Goal: Task Accomplishment & Management: Manage account settings

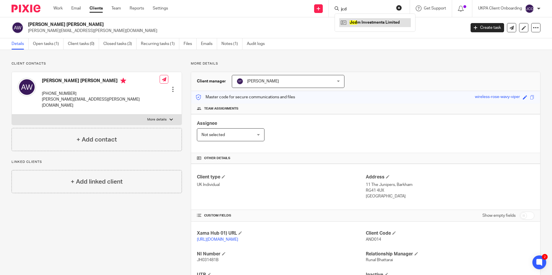
type input "jcd"
click at [359, 23] on link at bounding box center [375, 22] width 72 height 9
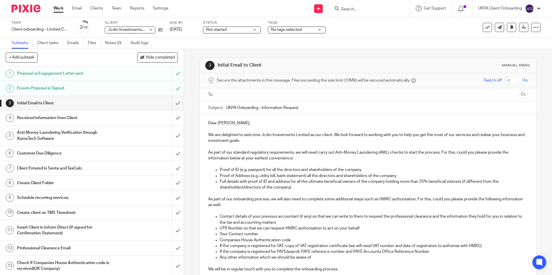
click at [288, 204] on div "Dear Daniel, We are delighted to welcome Jcdm Investments Limited as our client…" at bounding box center [367, 210] width 337 height 191
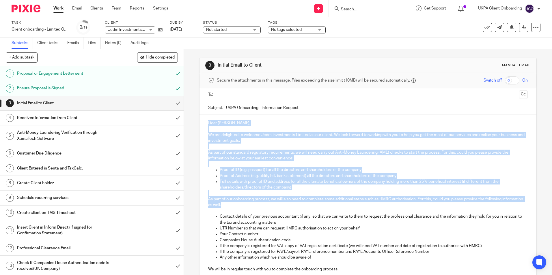
click at [209, 123] on p "Dear Daniel," at bounding box center [367, 123] width 319 height 6
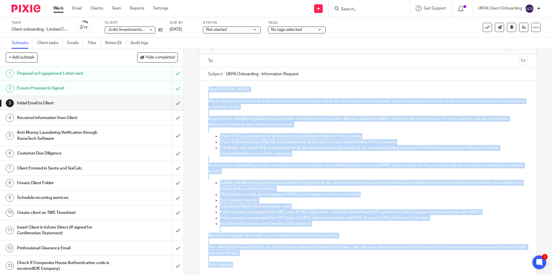
scroll to position [83, 0]
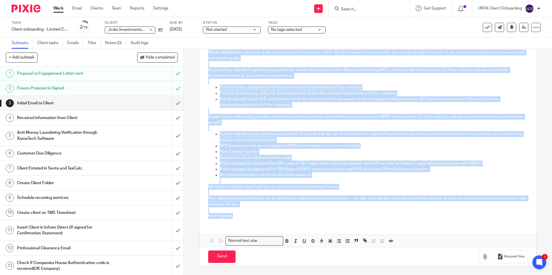
drag, startPoint x: 207, startPoint y: 122, endPoint x: 281, endPoint y: 216, distance: 119.8
click at [281, 216] on div "Dear Daniel, We are delighted to welcome Jcdm Investments Limited as our client…" at bounding box center [367, 127] width 337 height 191
copy div "Dear Daniel, We are delighted to welcome Jcdm Investments Limited as our client…"
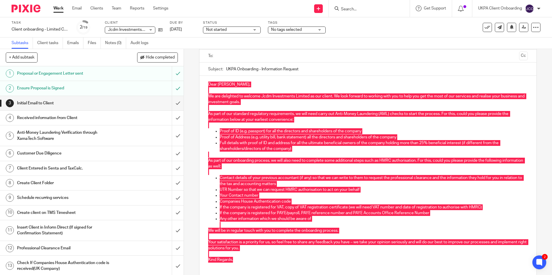
scroll to position [0, 0]
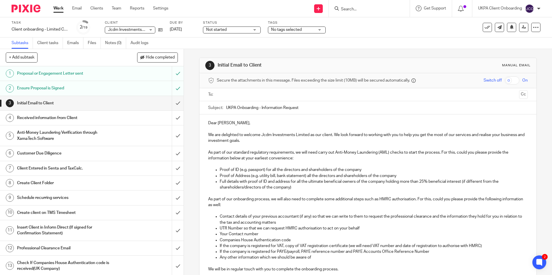
click at [262, 106] on input "UKPA Onboarding - Information Request" at bounding box center [376, 107] width 301 height 13
click at [170, 101] on input "submit" at bounding box center [92, 103] width 184 height 14
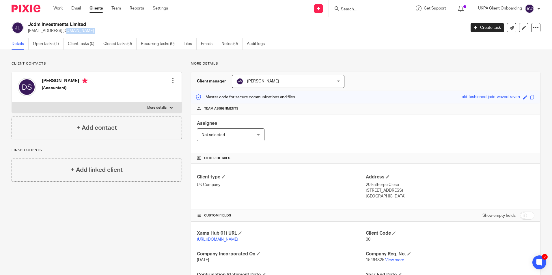
click at [356, 12] on input "Search" at bounding box center [366, 9] width 52 height 5
type input "j"
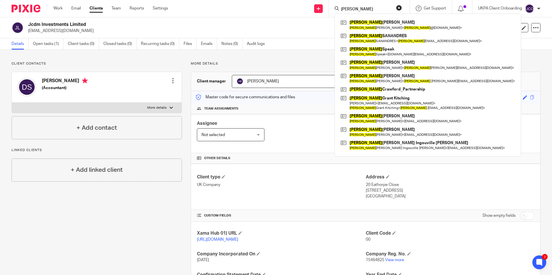
click at [356, 9] on input "david" at bounding box center [366, 9] width 52 height 5
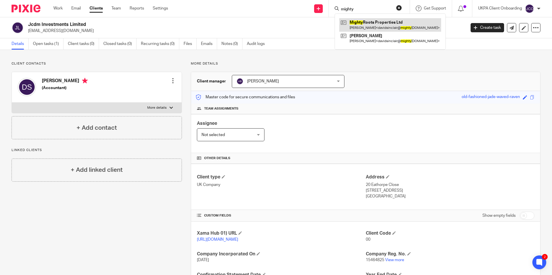
type input "mighty"
click at [371, 27] on link at bounding box center [390, 24] width 102 height 13
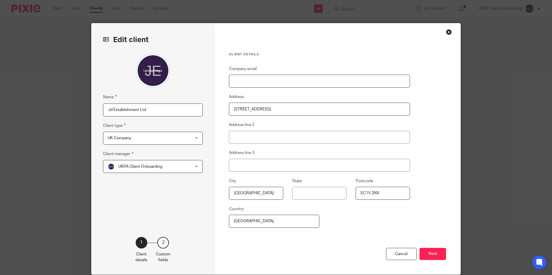
click at [263, 84] on input "Company email" at bounding box center [319, 81] width 181 height 13
paste input "davidsinclair@mightyrootsproperties.com)"
type input "[EMAIL_ADDRESS][DOMAIN_NAME]"
click at [433, 258] on button "Next" at bounding box center [432, 254] width 27 height 12
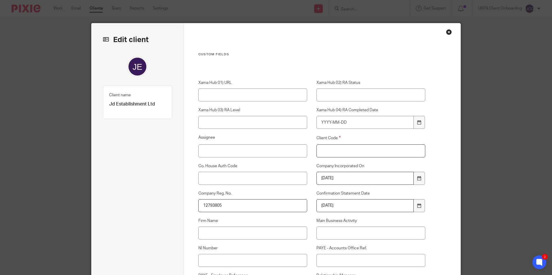
click at [347, 150] on input "Client Code" at bounding box center [370, 151] width 109 height 13
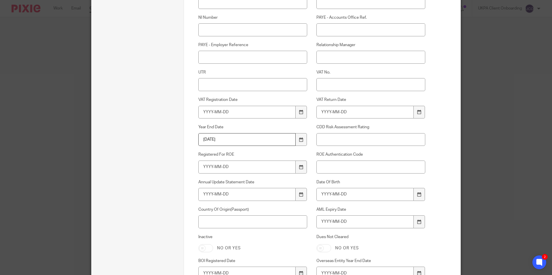
scroll to position [391, 0]
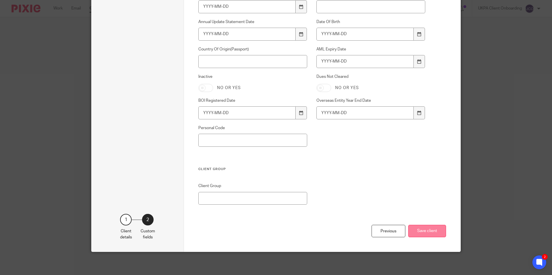
type input "00"
click at [420, 232] on button "Save client" at bounding box center [427, 231] width 38 height 12
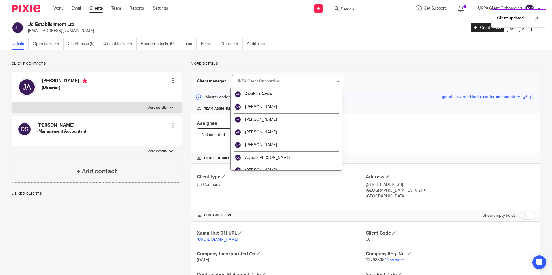
click at [82, 29] on p "[EMAIL_ADDRESS][DOMAIN_NAME]" at bounding box center [245, 31] width 434 height 6
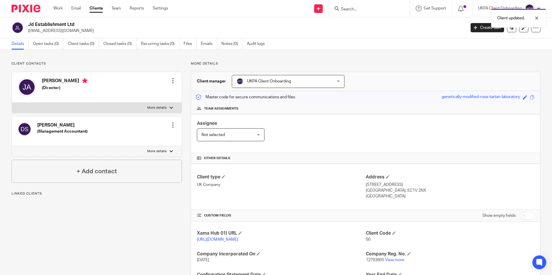
click at [82, 29] on p "davidsinclair@mightyrootsproperties.com" at bounding box center [245, 31] width 434 height 6
copy main "davidsinclair@mightyrootsproperties.com Create task Update from Companies House…"
click at [362, 12] on div "Client updated." at bounding box center [411, 17] width 270 height 22
click at [358, 10] on div "Client updated." at bounding box center [411, 17] width 270 height 22
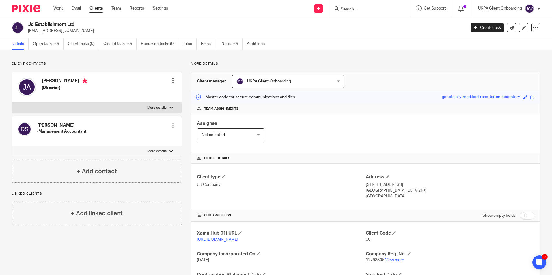
click at [325, 79] on div "UKPA Client Onboarding UKPA Client Onboarding" at bounding box center [288, 81] width 113 height 13
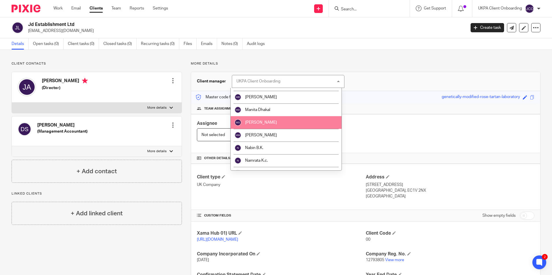
scroll to position [433, 0]
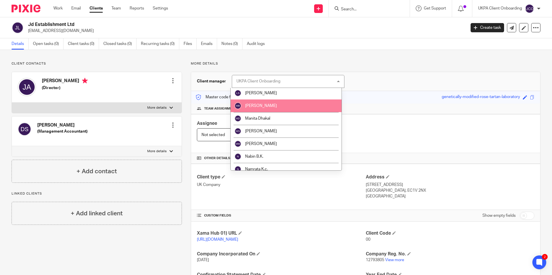
click at [258, 105] on span "[PERSON_NAME]" at bounding box center [261, 106] width 32 height 4
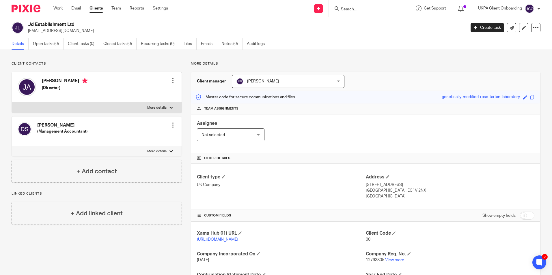
click at [84, 31] on p "[EMAIL_ADDRESS][DOMAIN_NAME]" at bounding box center [245, 31] width 434 height 6
copy main "[EMAIL_ADDRESS][DOMAIN_NAME] Create task Update from Companies House Export dat…"
click at [232, 44] on link "Notes (0)" at bounding box center [231, 43] width 21 height 11
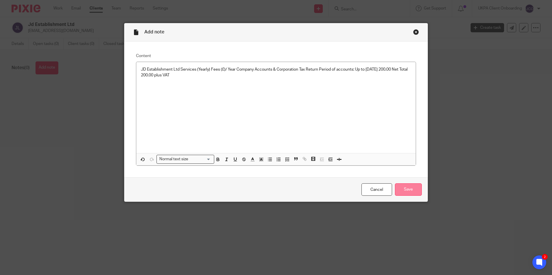
click at [410, 193] on input "Save" at bounding box center [408, 190] width 27 height 12
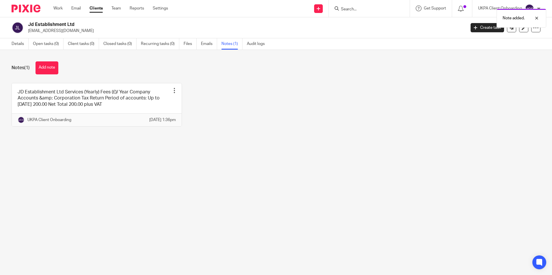
click at [51, 71] on button "Add note" at bounding box center [47, 67] width 23 height 13
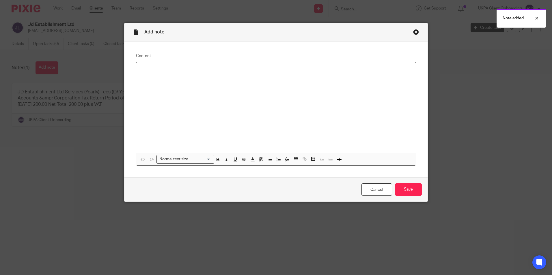
click at [199, 83] on div at bounding box center [275, 107] width 279 height 91
paste div
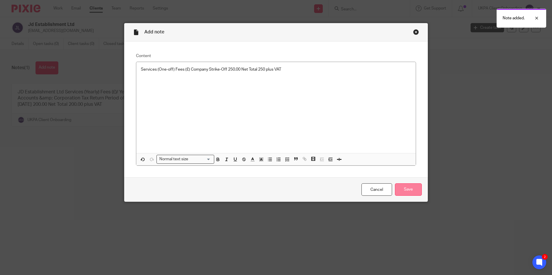
click at [412, 191] on input "Save" at bounding box center [408, 190] width 27 height 12
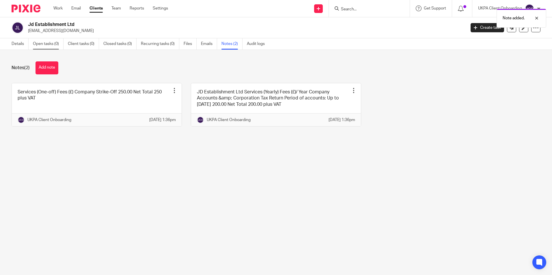
click at [48, 47] on link "Open tasks (0)" at bounding box center [48, 43] width 31 height 11
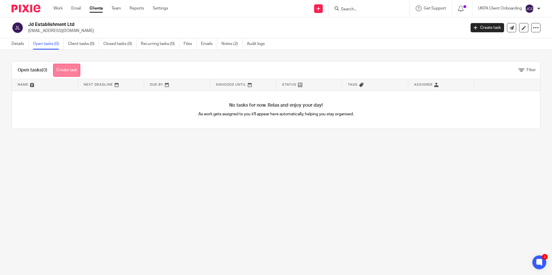
click at [75, 71] on link "Create task" at bounding box center [66, 70] width 27 height 13
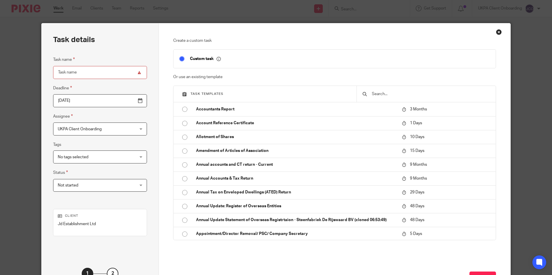
click at [382, 94] on input "text" at bounding box center [430, 94] width 119 height 6
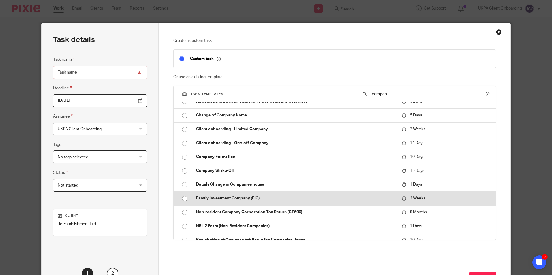
scroll to position [15, 0]
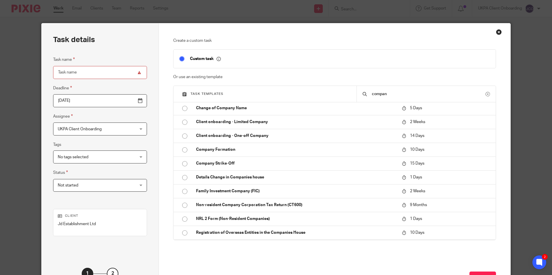
click at [395, 95] on input "compan" at bounding box center [428, 94] width 114 height 6
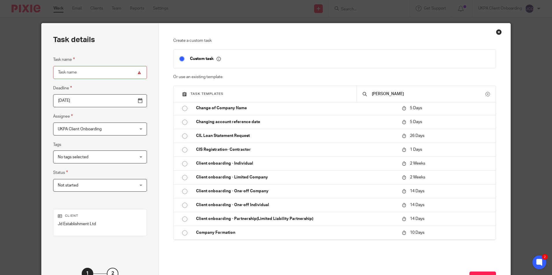
scroll to position [0, 0]
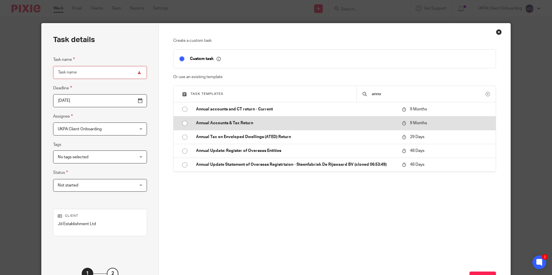
type input "annu"
click at [235, 120] on td "Annual Accounts & Tax Return" at bounding box center [294, 123] width 209 height 14
type input "2026-06-17"
type input "Annual Accounts & Tax Return"
checkbox input "false"
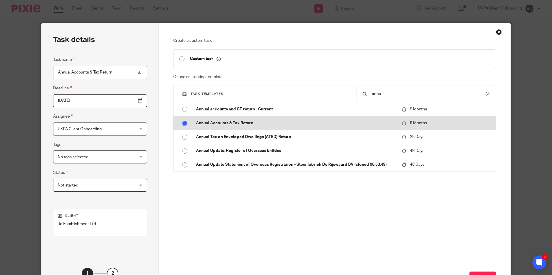
radio input "true"
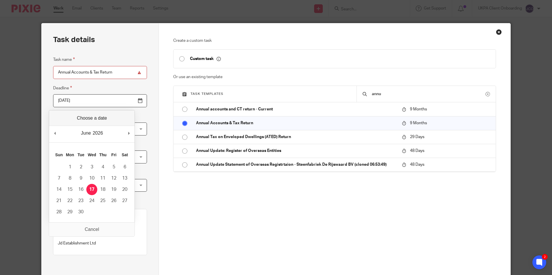
click at [126, 100] on input "2026-06-17" at bounding box center [100, 100] width 94 height 13
type input "2026-05-31"
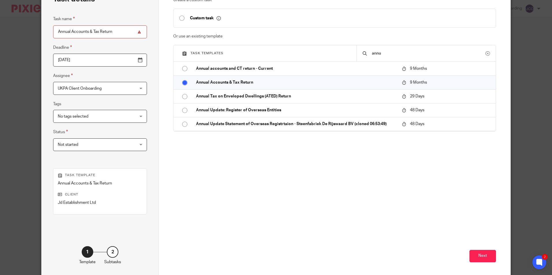
scroll to position [66, 0]
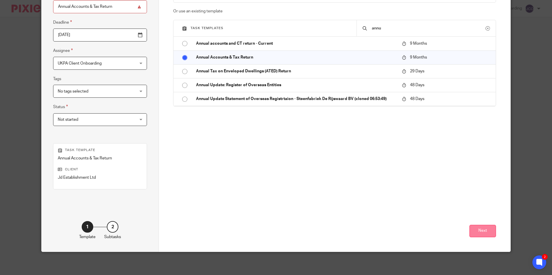
click at [482, 228] on button "Next" at bounding box center [482, 231] width 27 height 12
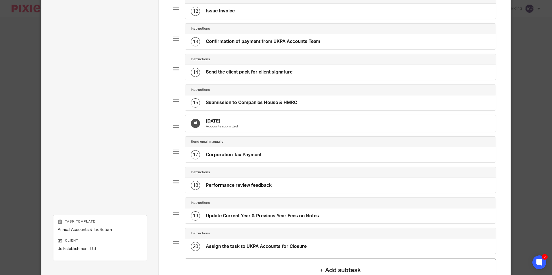
scroll to position [412, 0]
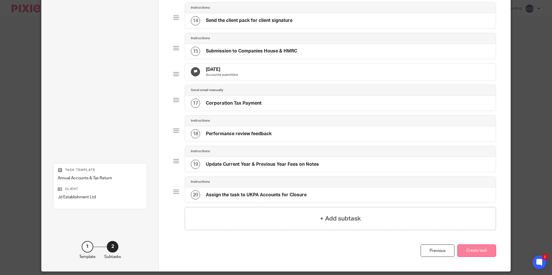
click at [471, 257] on button "Create task" at bounding box center [476, 251] width 39 height 12
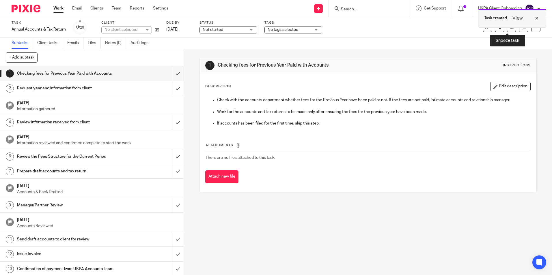
click at [478, 27] on div at bounding box center [478, 27] width 0 height 1
click at [519, 30] on link at bounding box center [523, 27] width 9 height 9
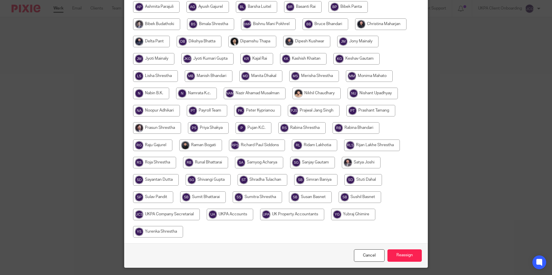
scroll to position [144, 0]
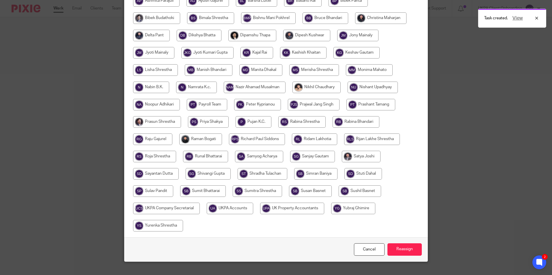
click at [232, 71] on input "radio" at bounding box center [209, 70] width 48 height 12
radio input "true"
click at [399, 252] on input "Reassign" at bounding box center [404, 250] width 34 height 12
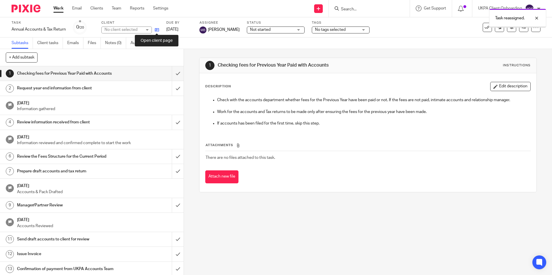
click at [156, 31] on icon at bounding box center [157, 30] width 4 height 4
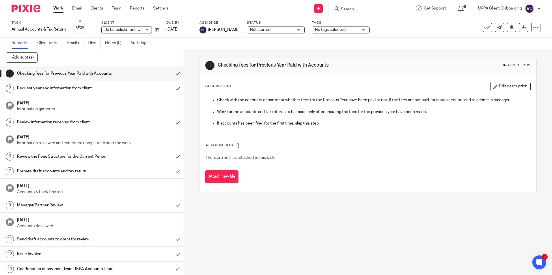
click at [358, 10] on input "Search" at bounding box center [366, 9] width 52 height 5
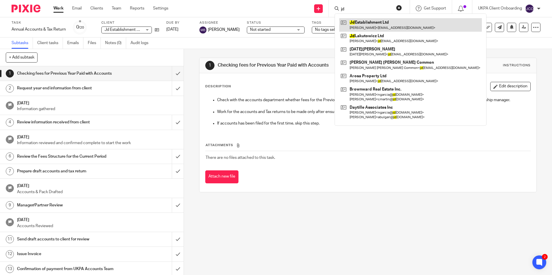
type input "jd"
click at [369, 25] on link at bounding box center [410, 24] width 143 height 13
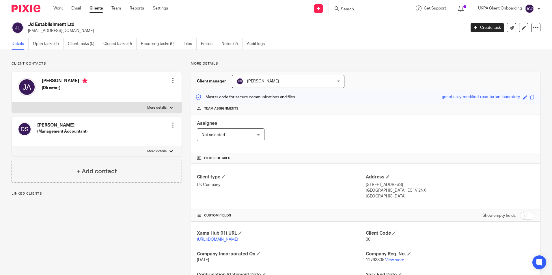
click at [68, 31] on p "[EMAIL_ADDRESS][DOMAIN_NAME]" at bounding box center [245, 31] width 434 height 6
click at [68, 31] on p "davidsinclair@mightyrootsproperties.com" at bounding box center [245, 31] width 434 height 6
copy main "davidsinclair@mightyrootsproperties.com Create task Update from Companies House…"
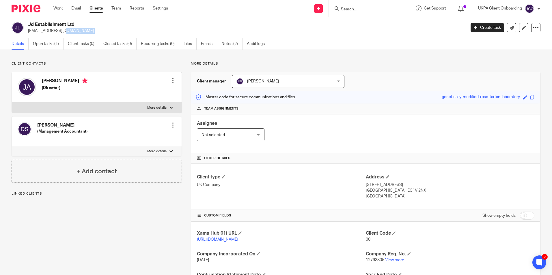
click at [170, 124] on div at bounding box center [173, 125] width 6 height 6
click at [152, 137] on link "Edit contact" at bounding box center [145, 138] width 55 height 8
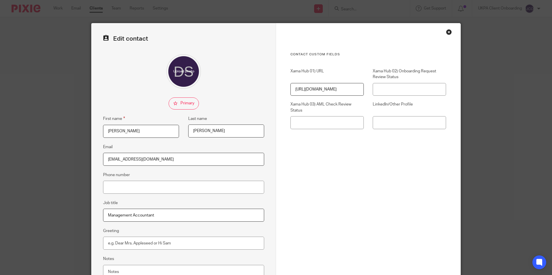
type input "[EMAIL_ADDRESS][DOMAIN_NAME]"
click at [175, 101] on input "checkbox" at bounding box center [184, 104] width 30 height 12
checkbox input "true"
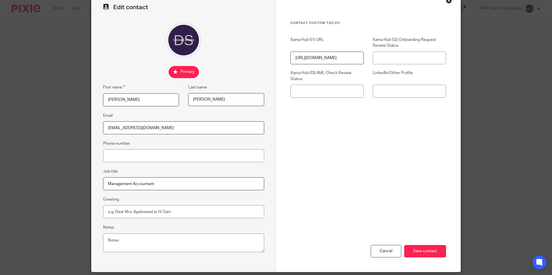
scroll to position [52, 0]
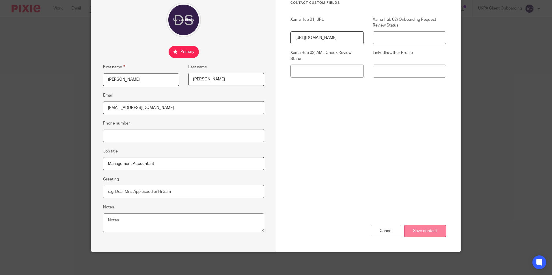
click at [418, 234] on input "Save contact" at bounding box center [425, 231] width 42 height 12
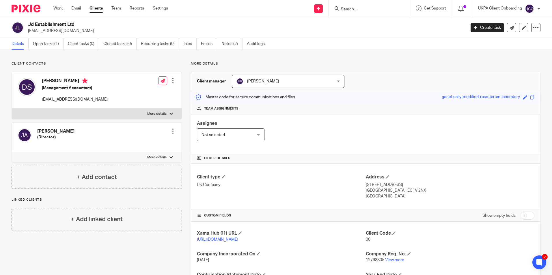
click at [362, 14] on div at bounding box center [369, 8] width 81 height 17
click at [362, 13] on div at bounding box center [369, 8] width 81 height 17
click at [361, 11] on input "Search" at bounding box center [366, 9] width 52 height 5
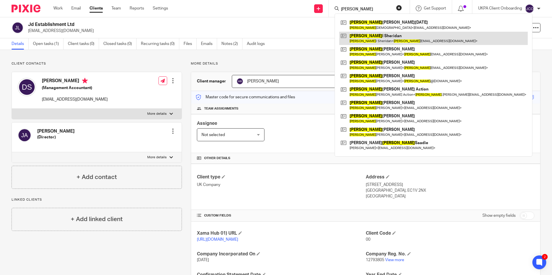
type input "[PERSON_NAME]"
click at [369, 36] on link at bounding box center [433, 38] width 188 height 13
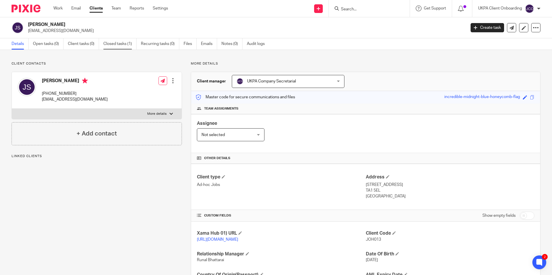
click at [121, 44] on link "Closed tasks (1)" at bounding box center [119, 43] width 33 height 11
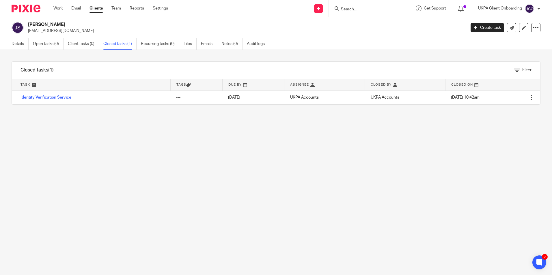
drag, startPoint x: 354, startPoint y: 14, endPoint x: 353, endPoint y: 9, distance: 5.0
click at [354, 13] on div at bounding box center [369, 8] width 81 height 17
click at [353, 9] on input "Search" at bounding box center [366, 9] width 52 height 5
paste input "nabil.amin@outlook.com)"
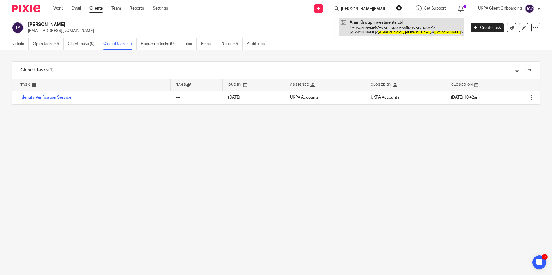
type input "nabil.amin@outlook.com)"
click at [376, 25] on link at bounding box center [401, 27] width 125 height 18
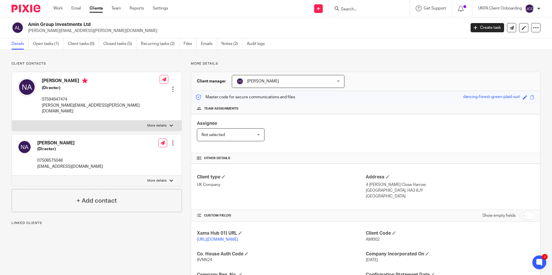
drag, startPoint x: 42, startPoint y: 80, endPoint x: 66, endPoint y: 80, distance: 24.2
click at [66, 80] on div "[PERSON_NAME] (Director) 07594947474 [PERSON_NAME][EMAIL_ADDRESS][PERSON_NAME][…" at bounding box center [89, 96] width 142 height 42
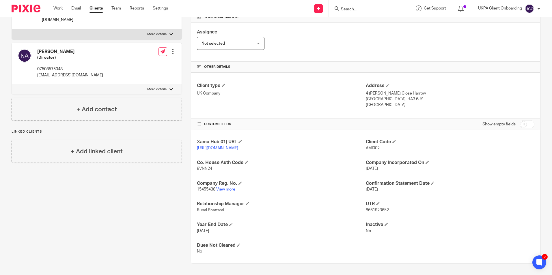
click at [223, 190] on link "View more" at bounding box center [225, 190] width 19 height 4
click at [341, 8] on input "Search" at bounding box center [366, 9] width 52 height 5
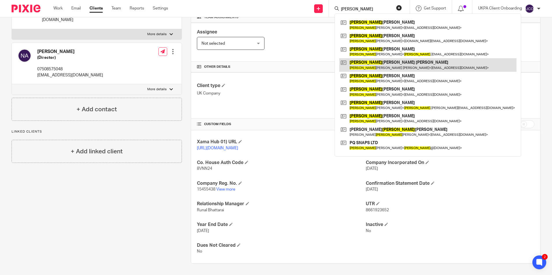
type input "simon"
click at [372, 64] on link at bounding box center [427, 64] width 177 height 13
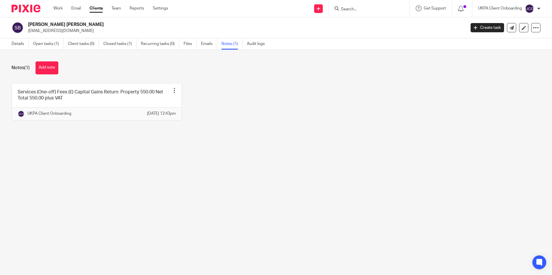
click at [40, 44] on link "Open tasks (1)" at bounding box center [48, 43] width 31 height 11
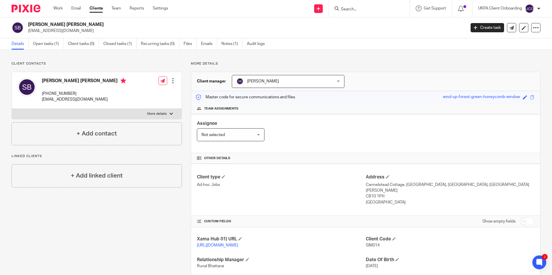
click at [377, 8] on input "Search" at bounding box center [366, 9] width 52 height 5
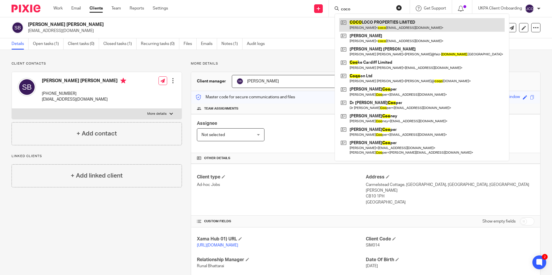
type input "coco"
click at [369, 26] on link at bounding box center [421, 24] width 165 height 13
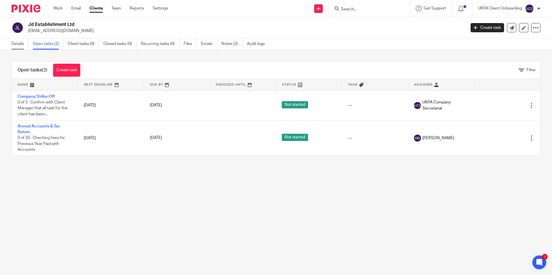
click at [24, 46] on link "Details" at bounding box center [20, 43] width 17 height 11
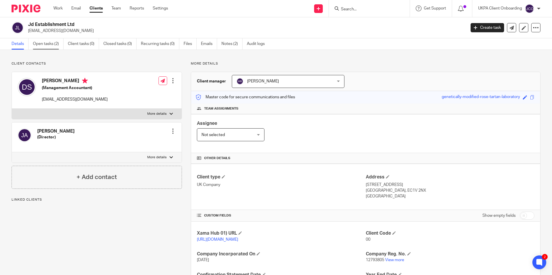
click at [44, 48] on link "Open tasks (2)" at bounding box center [48, 43] width 31 height 11
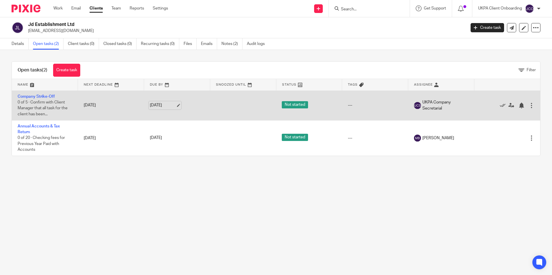
click at [176, 105] on link "[DATE]" at bounding box center [163, 105] width 26 height 6
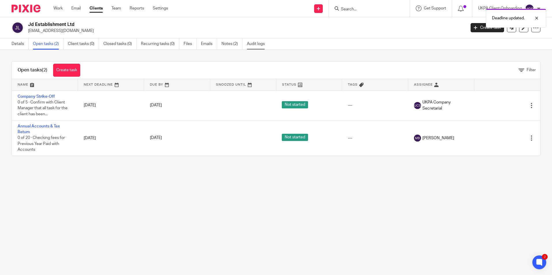
click at [257, 45] on link "Audit logs" at bounding box center [258, 43] width 22 height 11
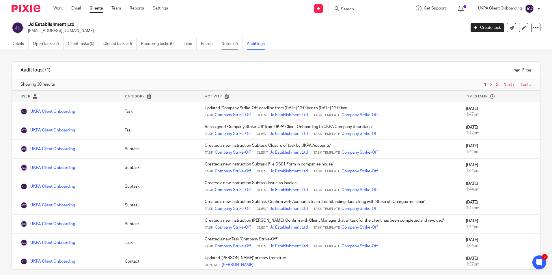
click at [231, 43] on link "Notes (2)" at bounding box center [231, 43] width 21 height 11
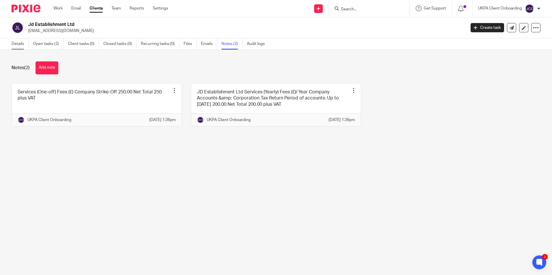
click at [18, 43] on link "Details" at bounding box center [20, 43] width 17 height 11
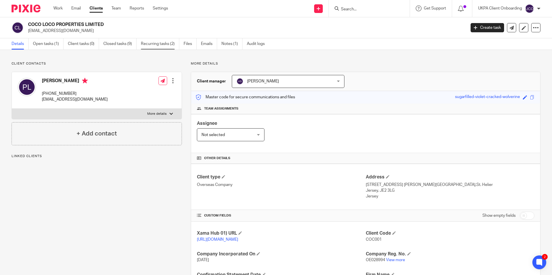
click at [160, 47] on link "Recurring tasks (2)" at bounding box center [160, 43] width 38 height 11
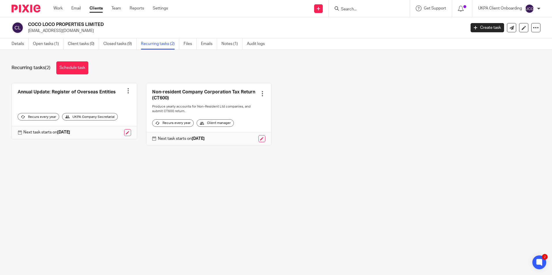
click at [348, 8] on input "Search" at bounding box center [366, 9] width 52 height 5
click at [361, 10] on input "Search" at bounding box center [366, 9] width 52 height 5
click at [360, 11] on input "Search" at bounding box center [366, 9] width 52 height 5
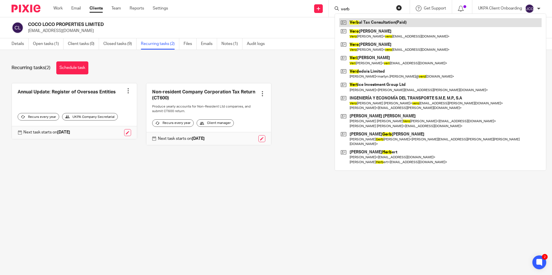
type input "verb"
click at [358, 23] on link at bounding box center [440, 22] width 202 height 9
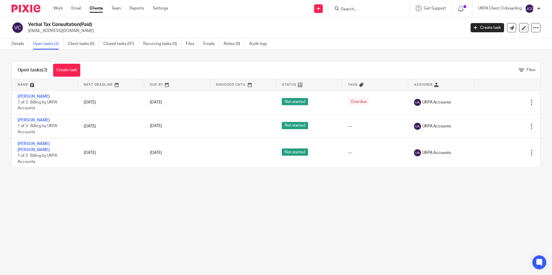
click at [39, 121] on link "[PERSON_NAME]" at bounding box center [34, 120] width 32 height 4
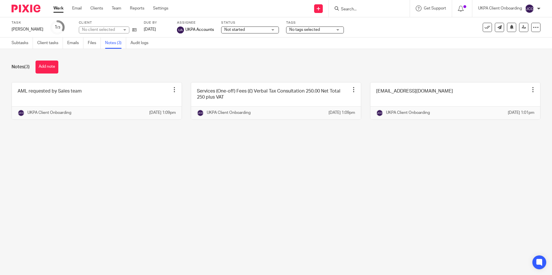
click at [56, 66] on button "Add note" at bounding box center [47, 67] width 23 height 13
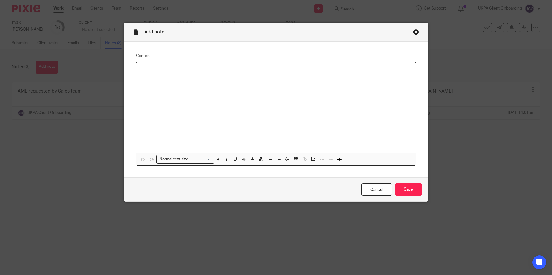
click at [169, 72] on p at bounding box center [276, 70] width 270 height 6
click at [144, 83] on div "Flat 5 17 Downsview Road" at bounding box center [275, 107] width 279 height 91
click at [194, 73] on p "Flat 5 17 Downsview Road" at bounding box center [276, 73] width 270 height 12
click at [194, 73] on p "Flat 5 17 Downview Road" at bounding box center [276, 73] width 270 height 12
click at [395, 193] on input "Save" at bounding box center [408, 190] width 27 height 12
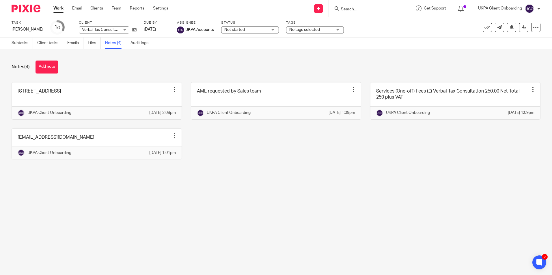
click at [350, 11] on input "Search" at bounding box center [366, 9] width 52 height 5
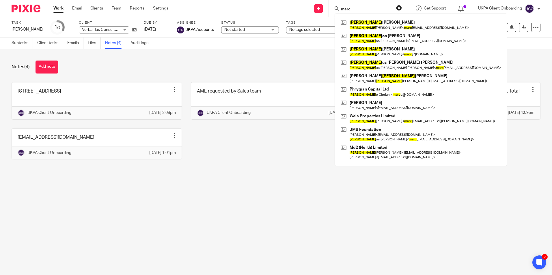
click at [356, 6] on form "marc" at bounding box center [370, 8] width 61 height 7
drag, startPoint x: 356, startPoint y: 6, endPoint x: 356, endPoint y: 9, distance: 2.9
click at [356, 9] on input "marc" at bounding box center [366, 9] width 52 height 5
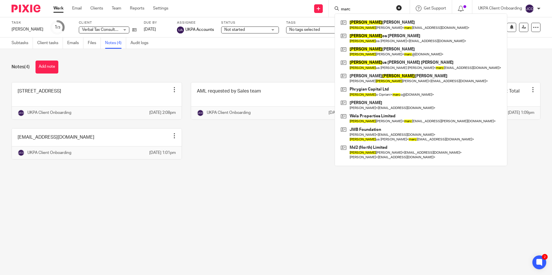
click at [356, 9] on input "marc" at bounding box center [366, 9] width 52 height 5
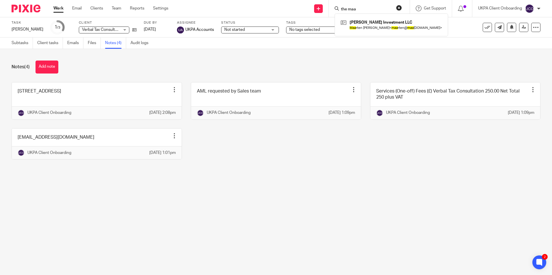
click at [366, 7] on input "the maa" at bounding box center [366, 9] width 52 height 5
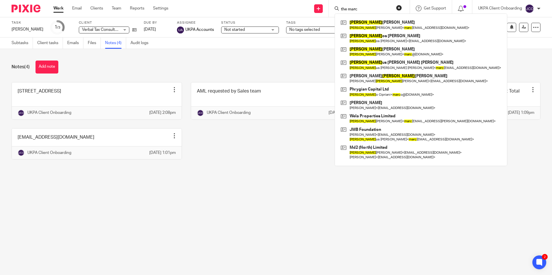
click at [372, 10] on input "the marc" at bounding box center [366, 9] width 52 height 5
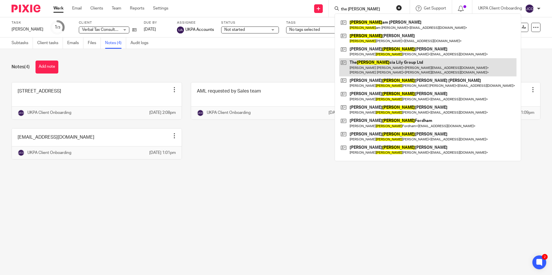
type input "the mary"
click at [379, 68] on link at bounding box center [427, 67] width 177 height 18
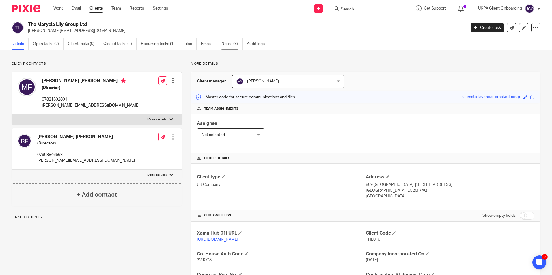
click at [236, 46] on link "Notes (3)" at bounding box center [231, 43] width 21 height 11
